Goal: Information Seeking & Learning: Learn about a topic

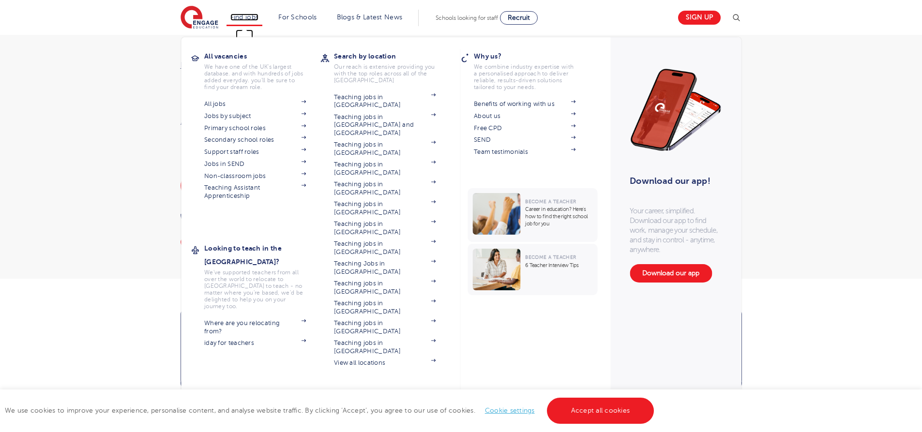
click at [248, 15] on link "Find jobs" at bounding box center [244, 17] width 29 height 7
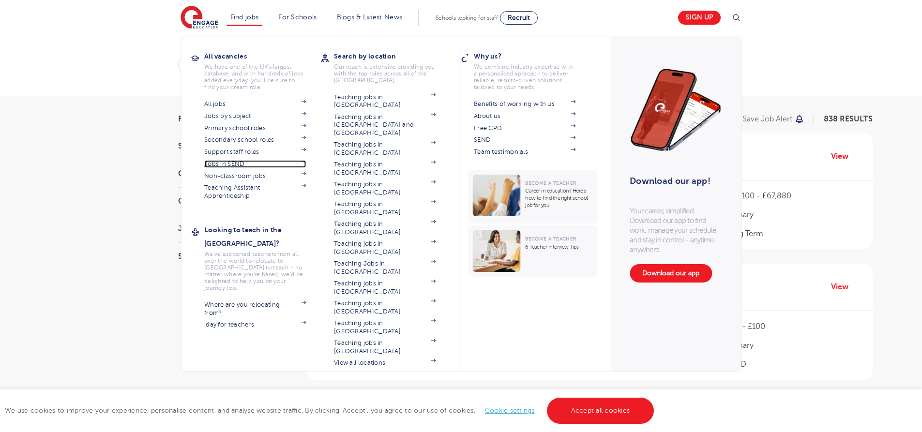
click at [249, 163] on link "Jobs in SEND" at bounding box center [255, 164] width 102 height 8
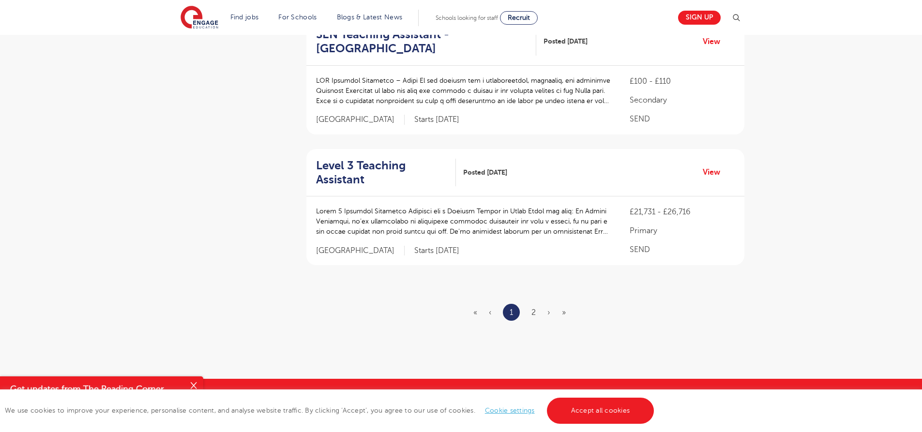
scroll to position [1098, 0]
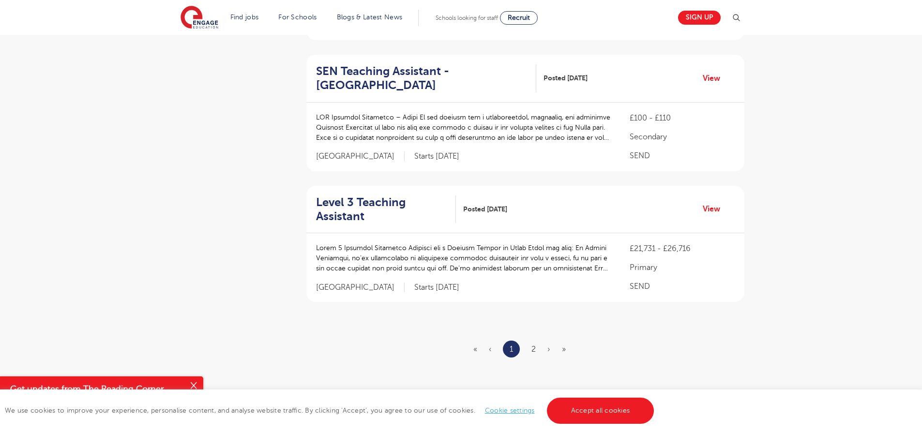
click at [536, 341] on ul "« ‹ 1 2 › »" at bounding box center [526, 349] width 104 height 17
click at [537, 341] on ul "« ‹ 1 2 › »" at bounding box center [526, 349] width 104 height 17
click at [536, 341] on ul "« ‹ 1 2 › »" at bounding box center [526, 349] width 104 height 17
click at [535, 345] on link "2" at bounding box center [534, 349] width 4 height 9
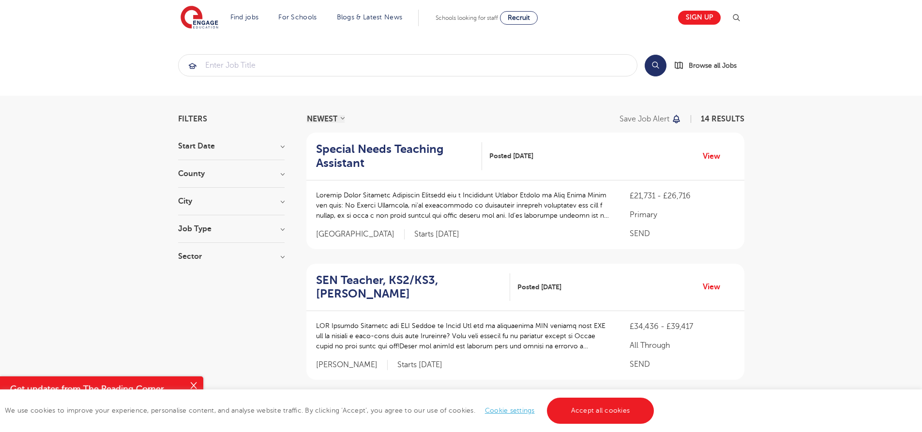
click at [207, 227] on h3 "Job Type" at bounding box center [231, 229] width 107 height 8
click at [187, 283] on div "SEND 14" at bounding box center [231, 280] width 107 height 15
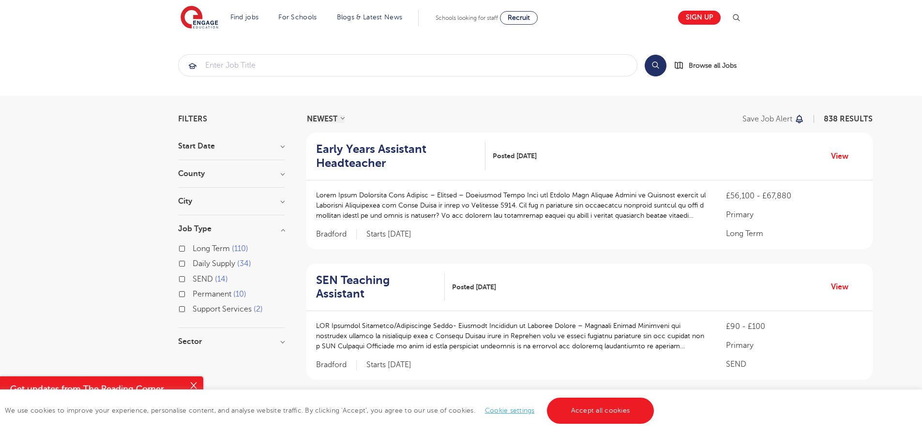
click at [188, 166] on section "Start Date September 168 January 2 Show more County London 549 Hertfordshire 12…" at bounding box center [231, 248] width 107 height 213
click at [195, 139] on section "Filters Start Date September 168 January 2 Show more County London 549 Hertford…" at bounding box center [231, 235] width 107 height 240
click at [196, 141] on section "Filters Start Date September 168 January 2 Show more County London 549 Hertford…" at bounding box center [231, 235] width 107 height 240
click at [198, 147] on h3 "Start Date" at bounding box center [231, 146] width 107 height 8
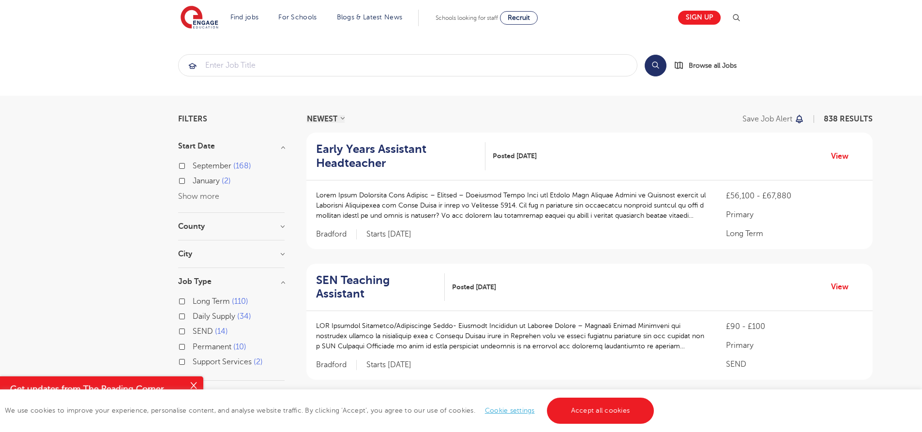
click at [202, 170] on label "September 168" at bounding box center [222, 166] width 59 height 13
click at [199, 168] on input "September 168" at bounding box center [196, 165] width 6 height 6
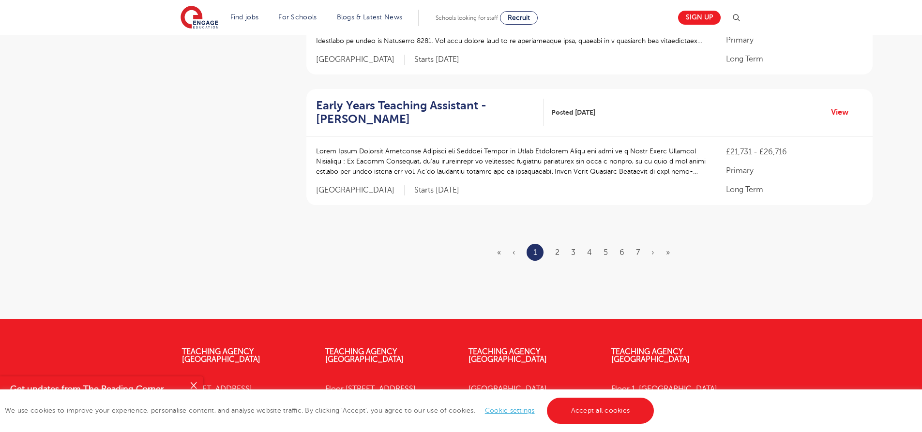
scroll to position [1217, 0]
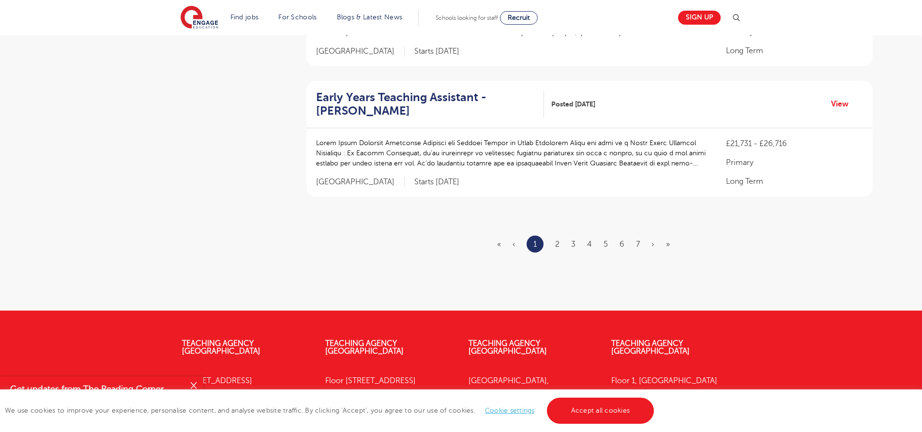
click at [561, 236] on ul "« ‹ 1 2 3 4 5 6 7 › »" at bounding box center [589, 244] width 184 height 17
click at [559, 240] on link "2" at bounding box center [557, 244] width 4 height 9
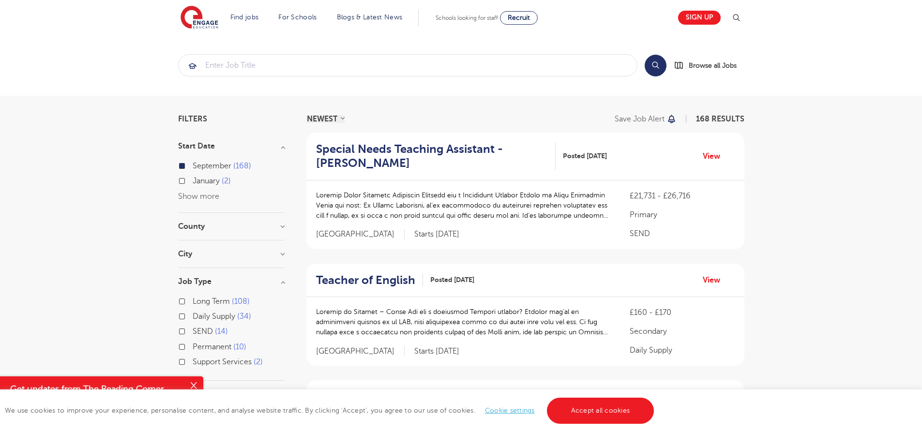
scroll to position [1265, 0]
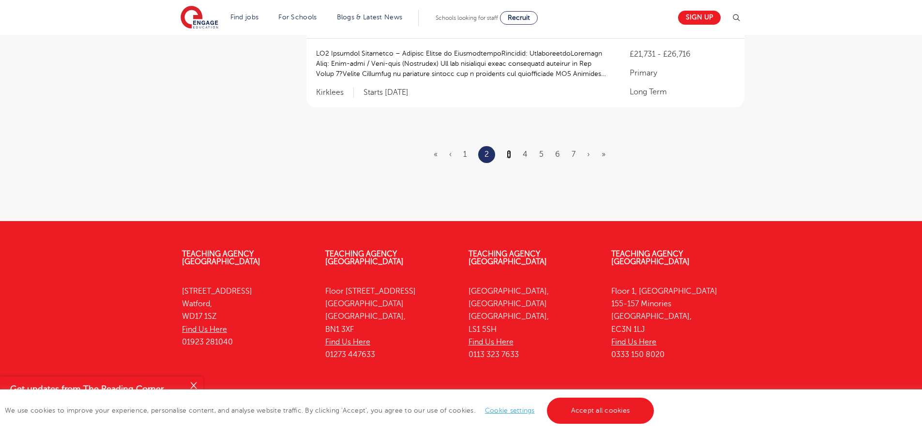
click at [507, 150] on link "3" at bounding box center [509, 154] width 4 height 9
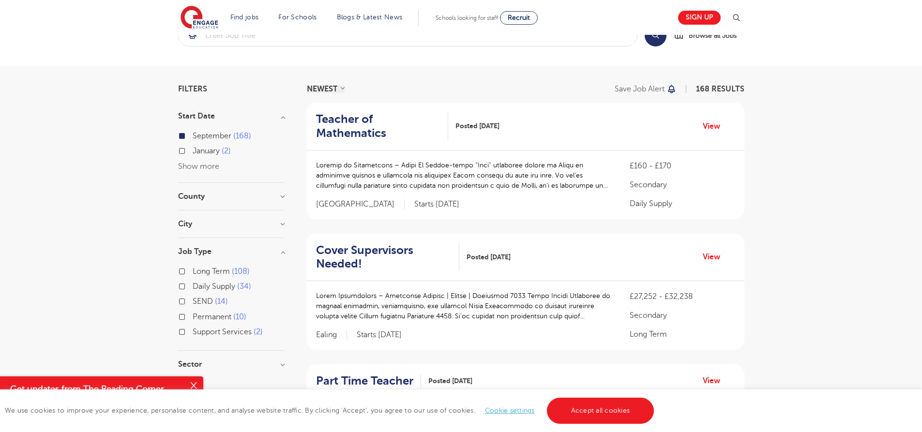
scroll to position [1279, 0]
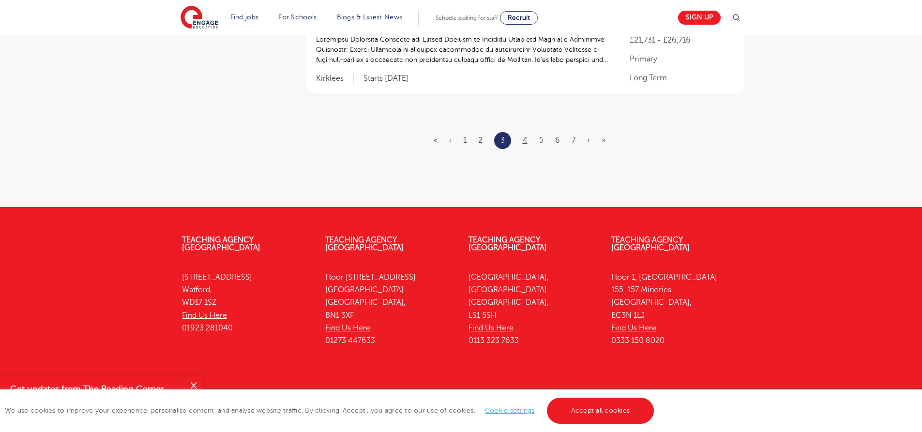
click at [520, 132] on ul "« ‹ 1 2 3 4 5 6 7 › »" at bounding box center [525, 140] width 183 height 17
click at [524, 136] on link "4" at bounding box center [525, 140] width 5 height 9
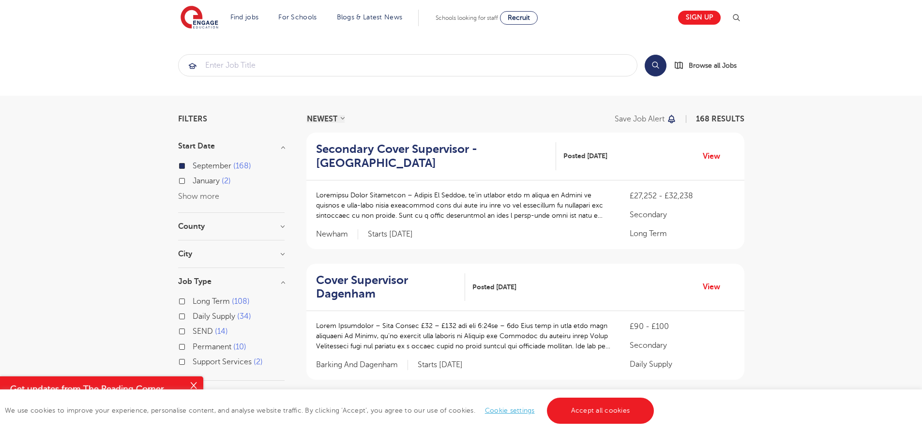
scroll to position [1279, 0]
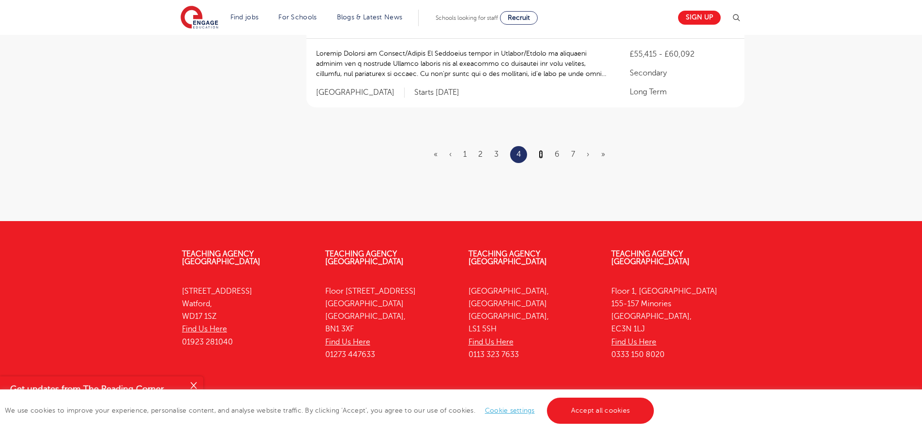
click at [539, 150] on link "5" at bounding box center [541, 154] width 4 height 9
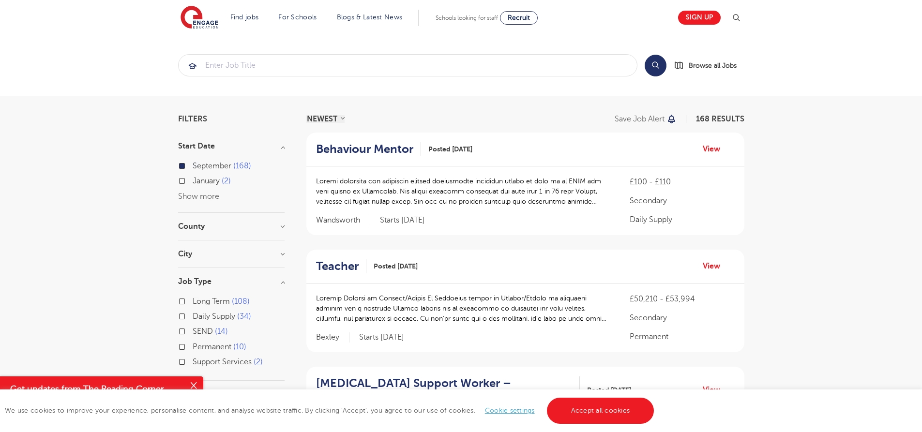
scroll to position [1238, 0]
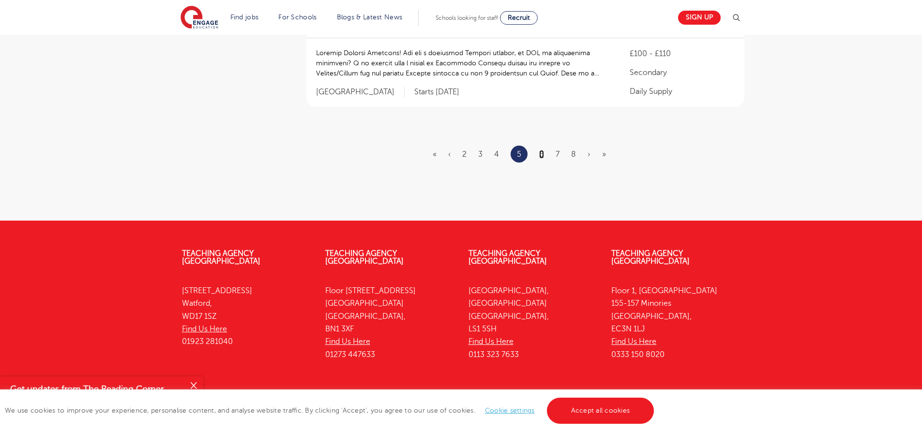
click at [541, 150] on link "6" at bounding box center [541, 154] width 5 height 9
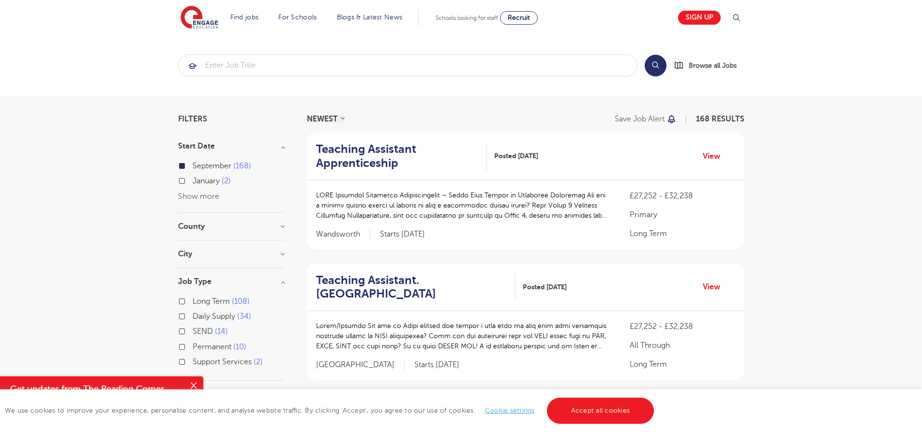
scroll to position [1293, 0]
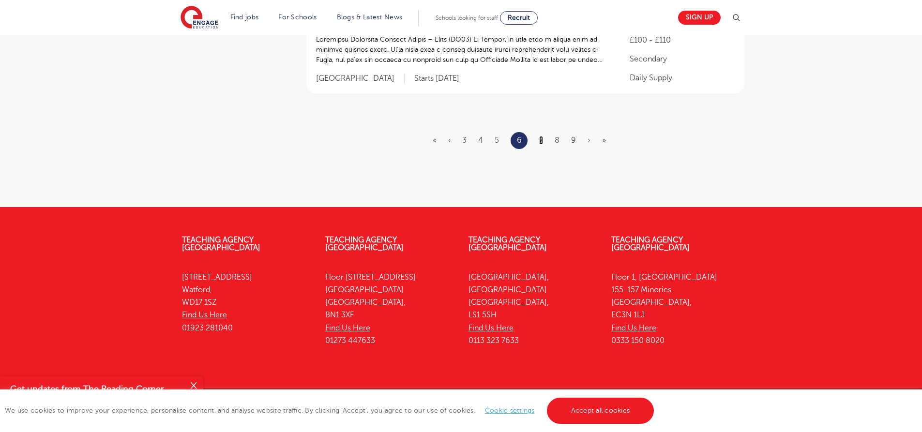
click at [540, 136] on link "7" at bounding box center [541, 140] width 4 height 9
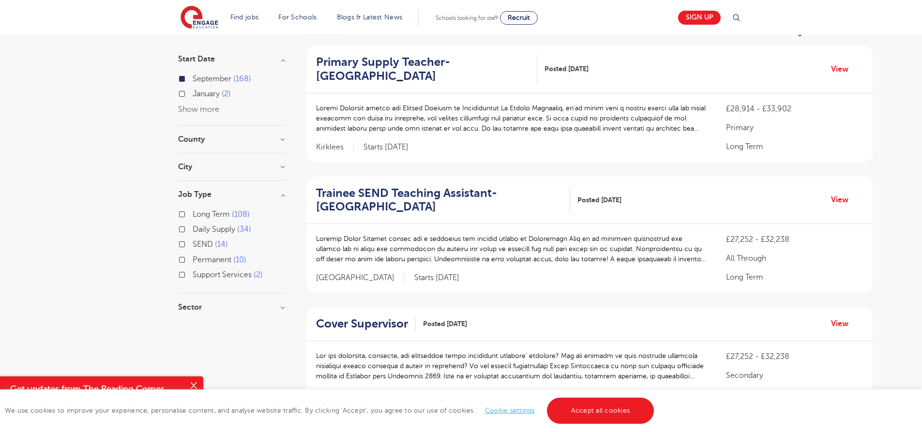
scroll to position [1307, 0]
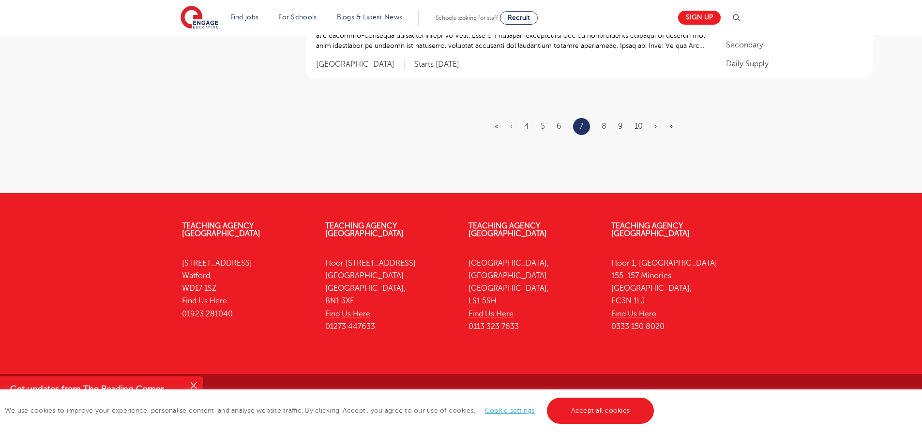
click at [601, 123] on ul "« ‹ 4 5 6 7 8 9 10 › »" at bounding box center [590, 126] width 190 height 17
click at [606, 128] on link "8" at bounding box center [604, 126] width 5 height 9
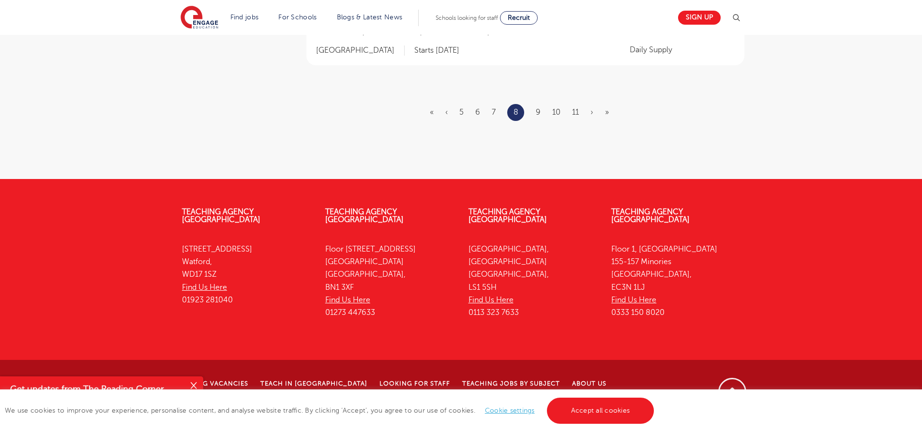
scroll to position [0, 0]
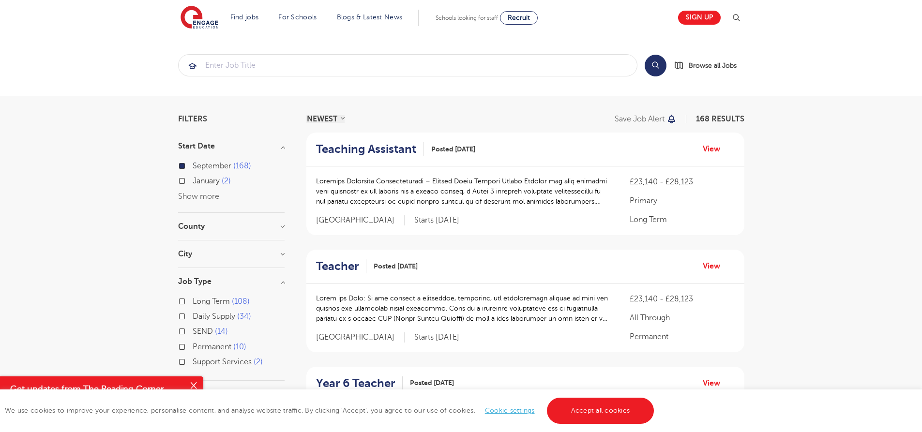
scroll to position [1293, 0]
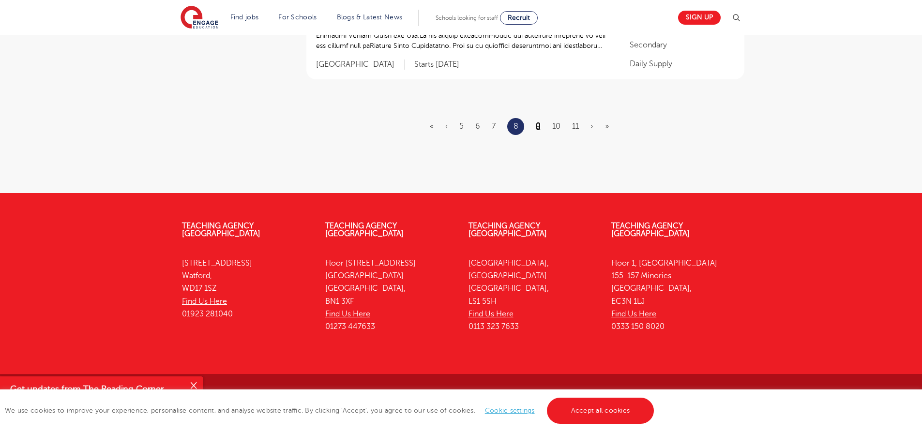
click at [540, 126] on link "9" at bounding box center [538, 126] width 5 height 9
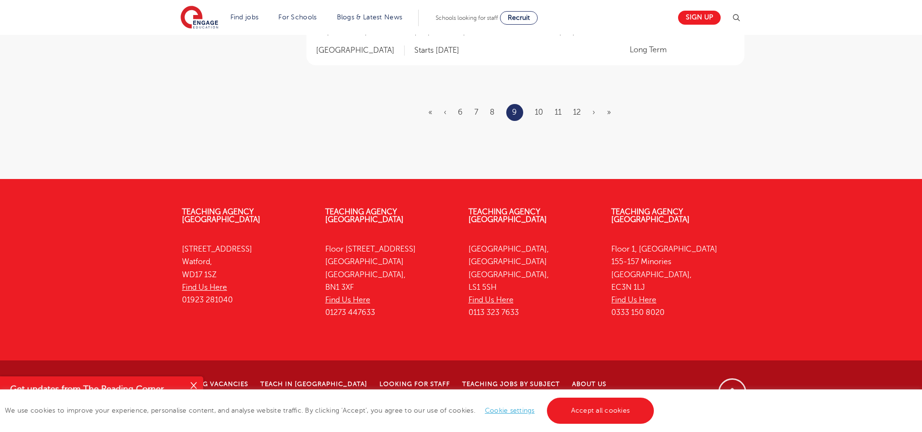
scroll to position [0, 0]
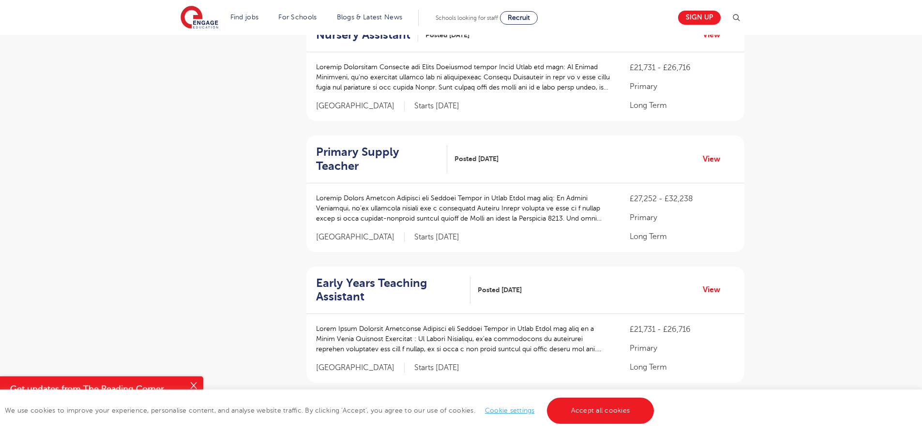
scroll to position [1252, 0]
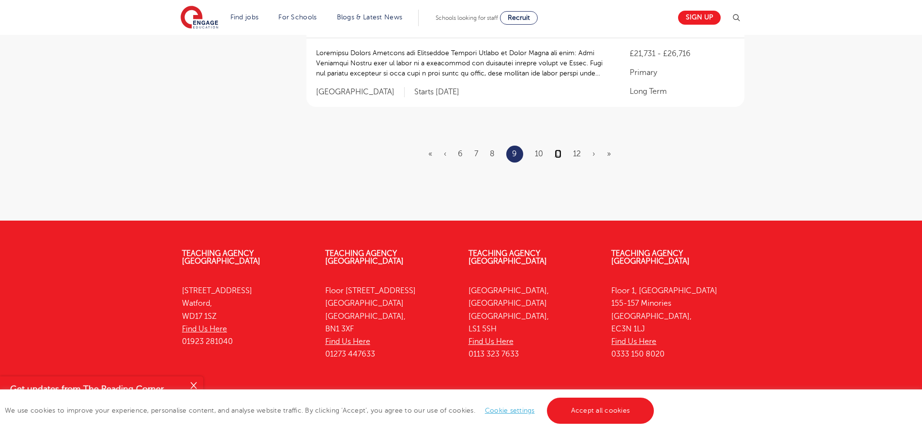
click at [559, 150] on link "11" at bounding box center [558, 154] width 7 height 9
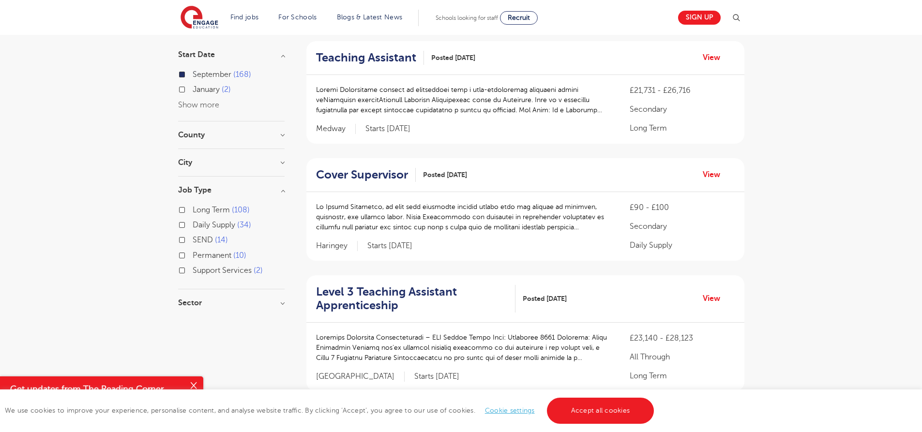
scroll to position [1238, 0]
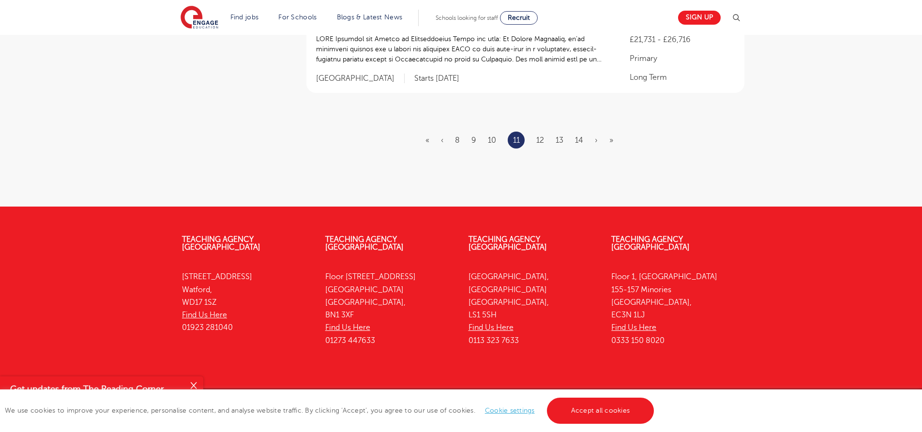
click at [542, 136] on link "12" at bounding box center [540, 140] width 8 height 9
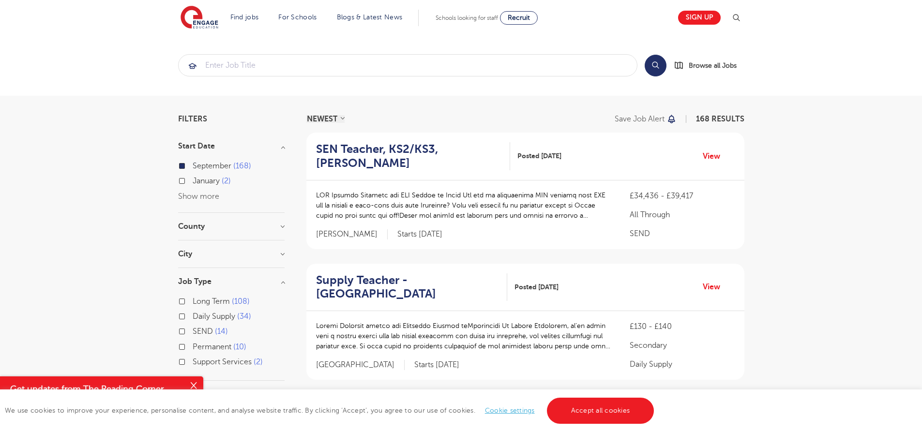
scroll to position [1293, 0]
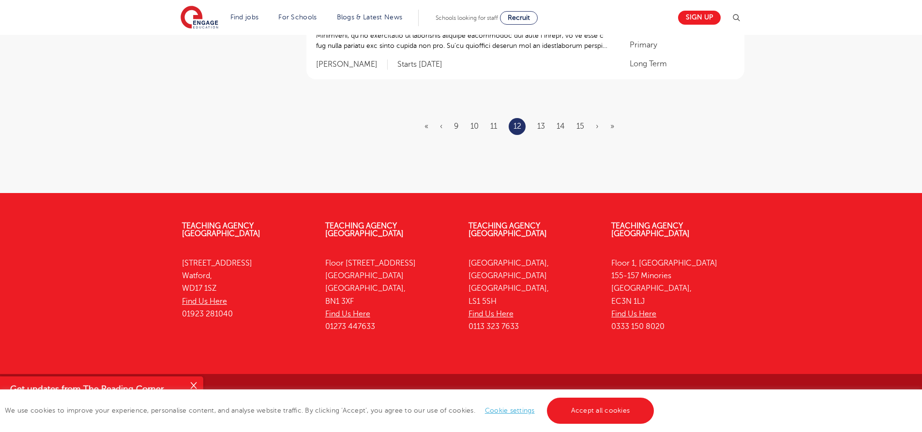
click at [577, 122] on li "15" at bounding box center [581, 126] width 8 height 13
click at [579, 126] on link "15" at bounding box center [581, 126] width 8 height 9
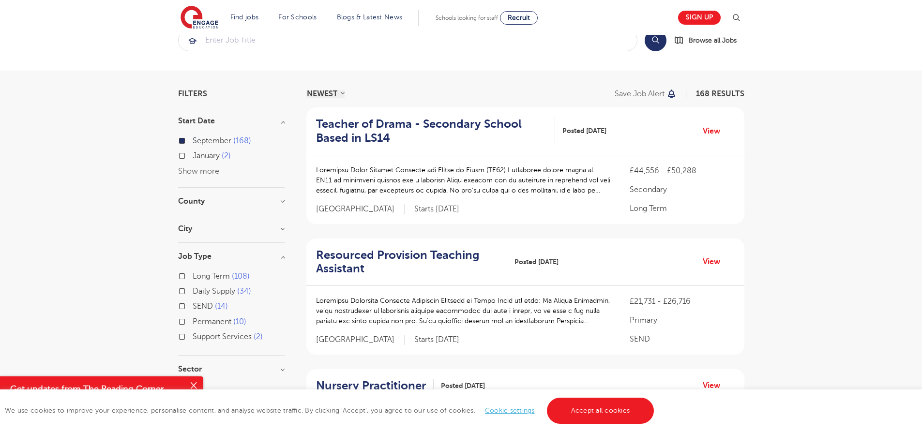
scroll to position [1238, 0]
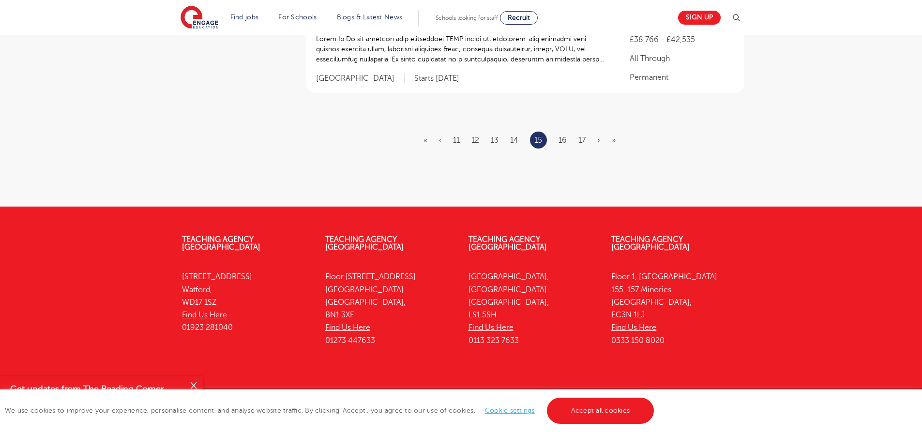
click at [567, 132] on ul "« ‹ 11 12 13 14 15 16 17 › »" at bounding box center [526, 140] width 204 height 17
click at [566, 136] on link "16" at bounding box center [563, 140] width 8 height 9
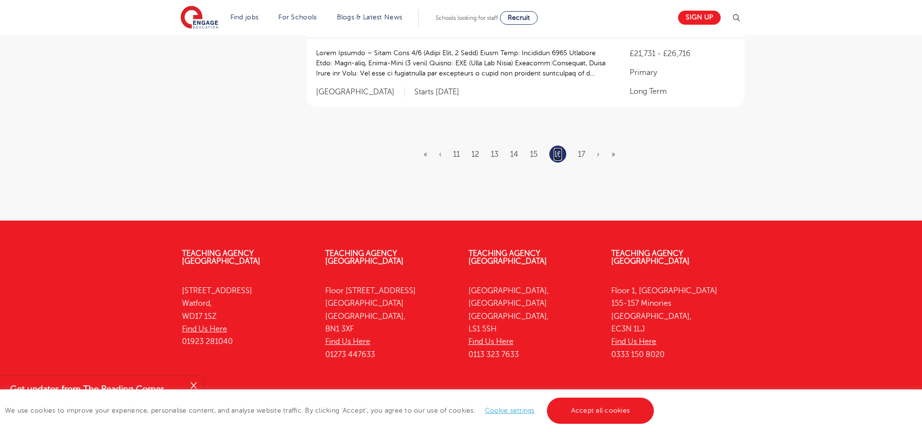
scroll to position [0, 0]
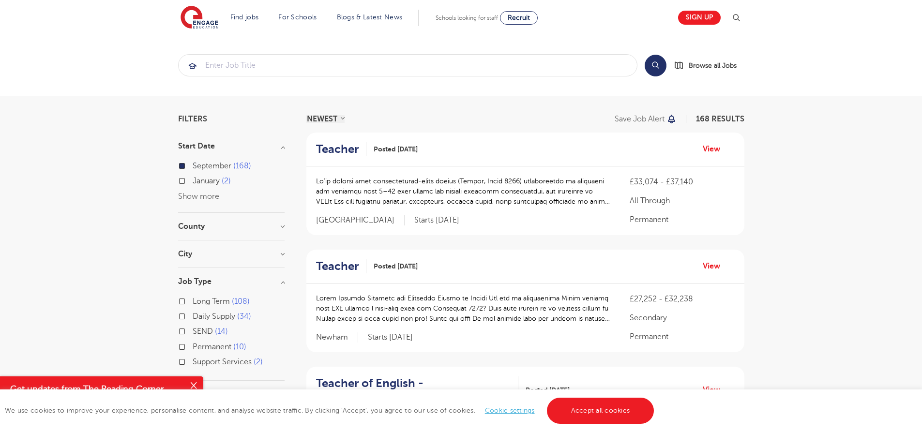
scroll to position [1265, 0]
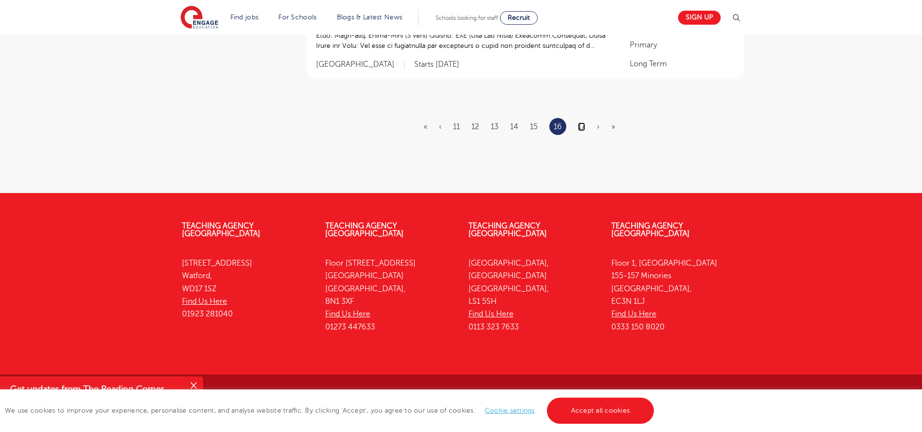
click at [585, 127] on link "17" at bounding box center [581, 126] width 7 height 9
